Goal: Task Accomplishment & Management: Complete application form

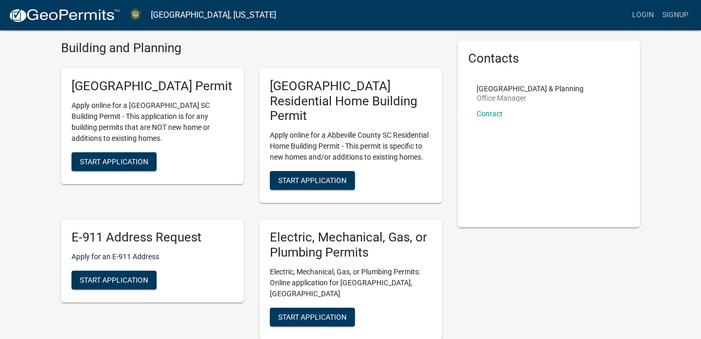
scroll to position [52, 0]
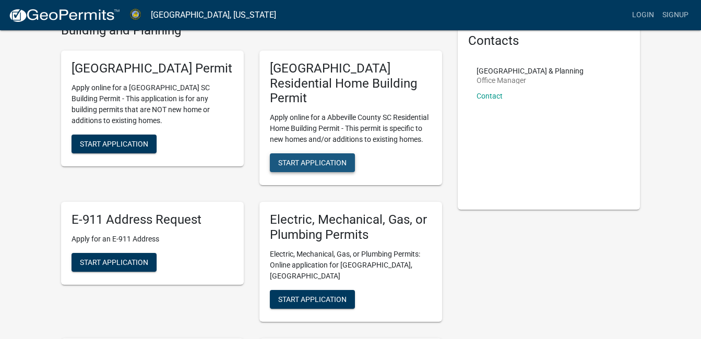
click at [322, 159] on span "Start Application" at bounding box center [312, 163] width 68 height 8
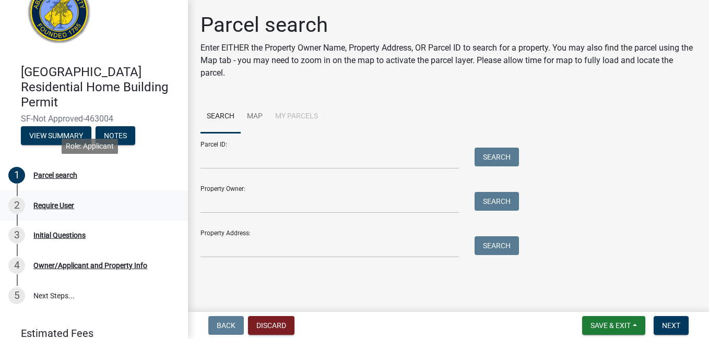
scroll to position [52, 0]
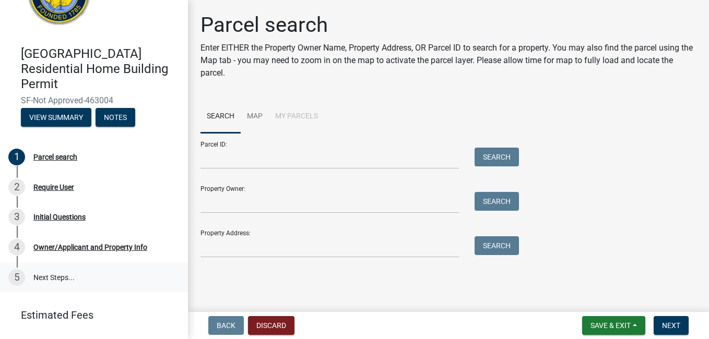
click at [40, 275] on link "5 Next Steps..." at bounding box center [94, 277] width 188 height 30
click at [56, 274] on link "5 Next Steps..." at bounding box center [94, 277] width 188 height 30
click at [58, 244] on div "Owner/Applicant and Property Info" at bounding box center [90, 247] width 114 height 7
click at [53, 219] on div "Initial Questions" at bounding box center [59, 216] width 52 height 7
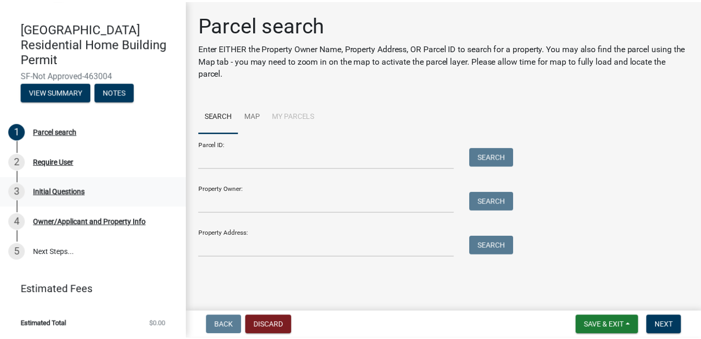
scroll to position [79, 0]
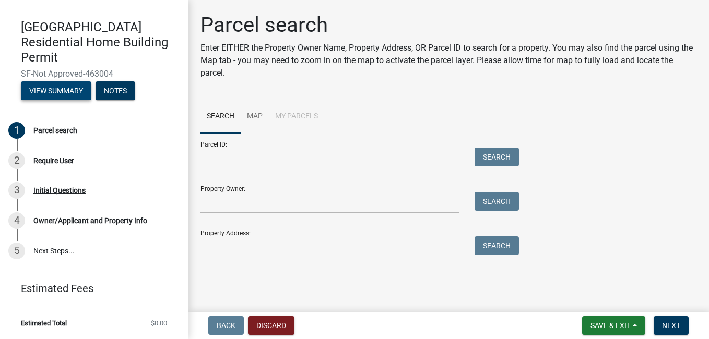
click at [66, 88] on button "View Summary" at bounding box center [56, 90] width 70 height 19
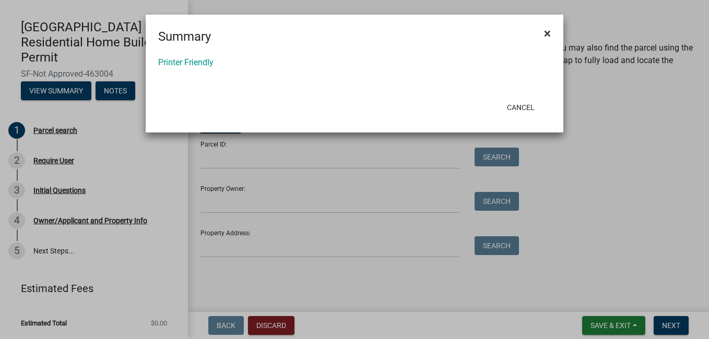
click at [546, 31] on span "×" at bounding box center [547, 33] width 7 height 15
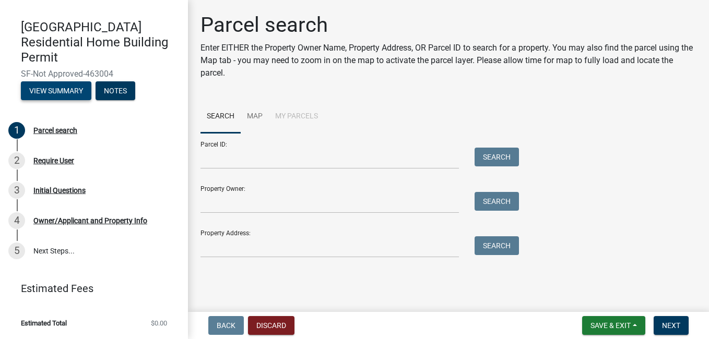
click at [51, 89] on button "View Summary" at bounding box center [56, 90] width 70 height 19
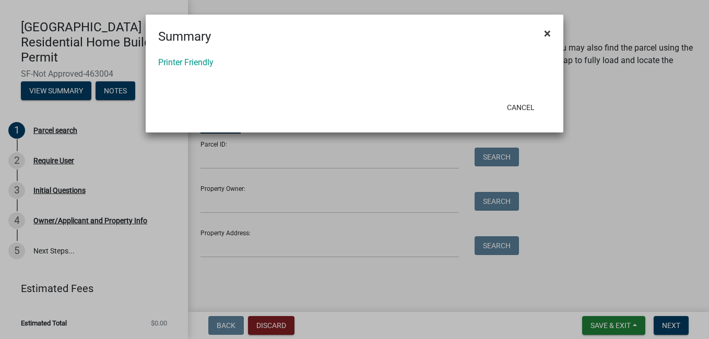
click at [548, 34] on span "×" at bounding box center [547, 33] width 7 height 15
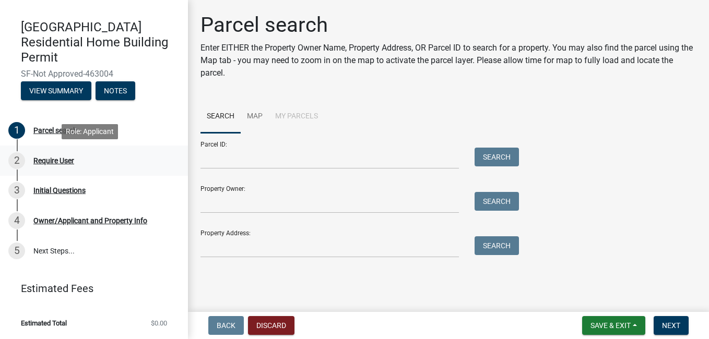
click at [46, 160] on div "Require User" at bounding box center [53, 160] width 41 height 7
click at [13, 161] on div "2" at bounding box center [16, 160] width 17 height 17
click at [668, 325] on span "Next" at bounding box center [671, 325] width 18 height 8
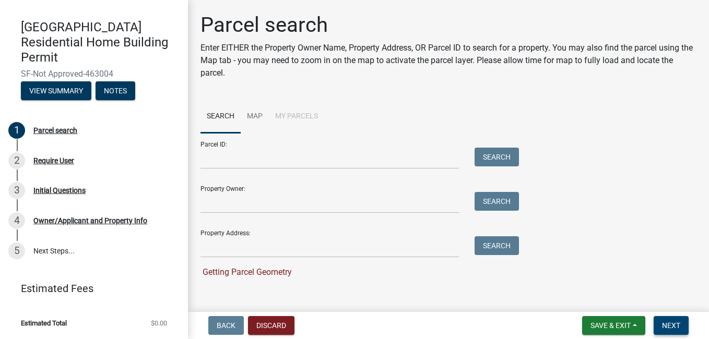
click at [668, 325] on span "Next" at bounding box center [671, 325] width 18 height 8
